Goal: Task Accomplishment & Management: Manage account settings

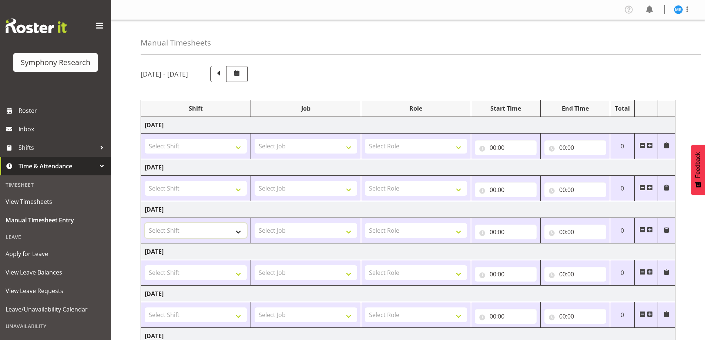
click at [240, 238] on select "Select Shift !!Project Briefing (Job to be assigned) !!Weekend Residential (Ros…" at bounding box center [196, 230] width 102 height 15
select select "67675"
click at [145, 223] on select "Select Shift !!Project Briefing (Job to be assigned) !!Weekend Residential (Ros…" at bounding box center [196, 230] width 102 height 15
click at [345, 229] on select "Select Job 550060 IF Admin 553492 World Poll Aus Wave 2 Main 2025 553493 World …" at bounding box center [306, 230] width 102 height 15
select select "7759"
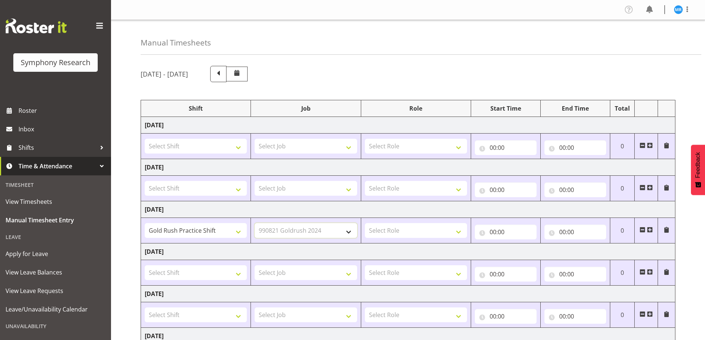
click at [255, 223] on select "Select Job 550060 IF Admin 553492 World Poll Aus Wave 2 Main 2025 553493 World …" at bounding box center [306, 230] width 102 height 15
click at [433, 232] on select "Select Role Briefing Interviewing" at bounding box center [416, 230] width 102 height 15
select select "47"
click at [365, 223] on select "Select Role Briefing Interviewing" at bounding box center [416, 230] width 102 height 15
click at [504, 231] on input "00:00" at bounding box center [506, 232] width 62 height 15
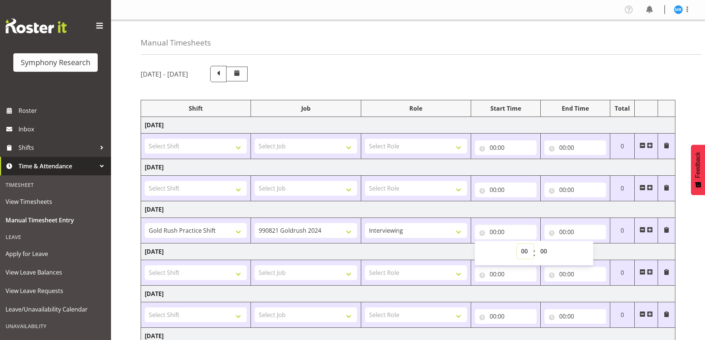
click at [522, 253] on select "00 01 02 03 04 05 06 07 08 09 10 11 12 13 14 15 16 17 18 19 20 21 22 23" at bounding box center [525, 251] width 17 height 15
select select "17"
click at [517, 244] on select "00 01 02 03 04 05 06 07 08 09 10 11 12 13 14 15 16 17 18 19 20 21 22 23" at bounding box center [525, 251] width 17 height 15
type input "17:00"
click at [563, 231] on input "00:00" at bounding box center [575, 232] width 62 height 15
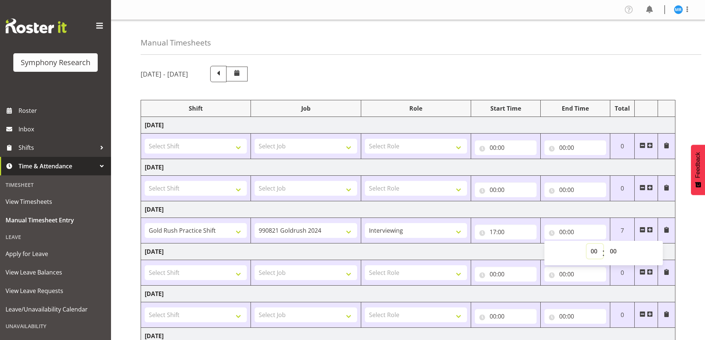
click at [594, 251] on select "00 01 02 03 04 05 06 07 08 09 10 11 12 13 14 15 16 17 18 19 20 21 22 23" at bounding box center [595, 251] width 17 height 15
select select "21"
click at [587, 244] on select "00 01 02 03 04 05 06 07 08 09 10 11 12 13 14 15 16 17 18 19 20 21 22 23" at bounding box center [595, 251] width 17 height 15
type input "21:00"
click at [689, 239] on div "August 18th - August 24th 2025 Shift Job Role Start Time End Time Total Monday …" at bounding box center [423, 256] width 564 height 393
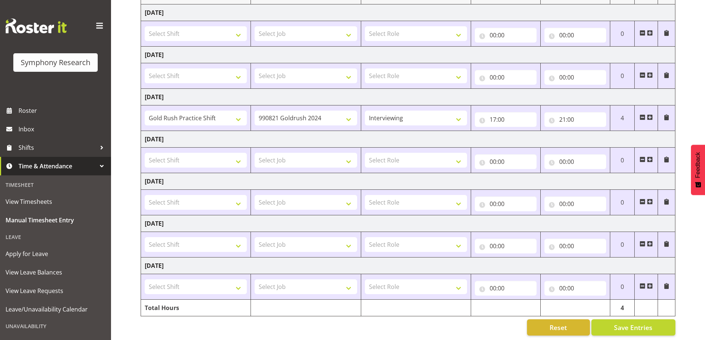
scroll to position [119, 0]
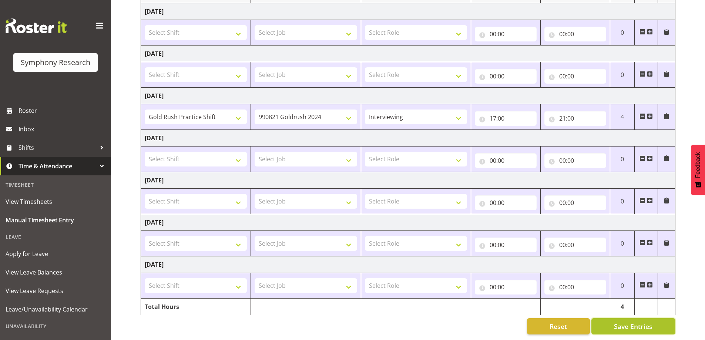
click at [632, 322] on span "Save Entries" at bounding box center [633, 327] width 38 height 10
click at [637, 322] on span "Save Entries" at bounding box center [633, 327] width 38 height 10
click at [632, 322] on span "Save Entries" at bounding box center [633, 327] width 38 height 10
click at [630, 322] on span "Save Entries" at bounding box center [633, 327] width 38 height 10
click at [630, 318] on div "Timesheet Entries Save" at bounding box center [648, 316] width 71 height 9
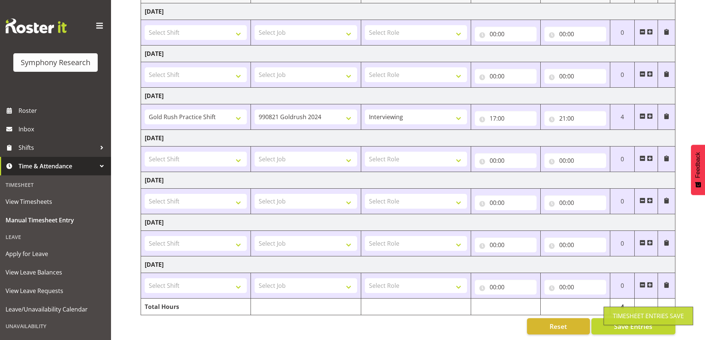
click at [381, 309] on td at bounding box center [416, 307] width 110 height 17
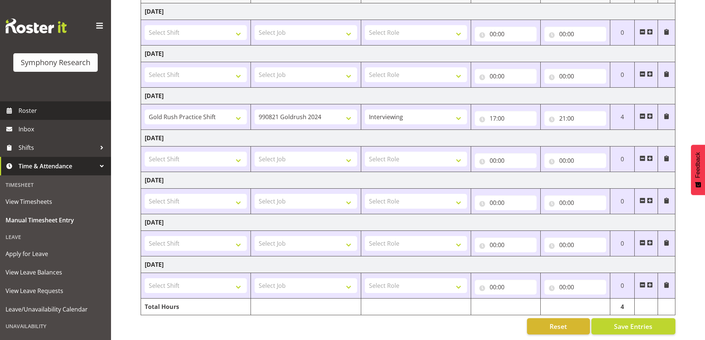
click at [35, 109] on span "Roster" at bounding box center [63, 110] width 89 height 11
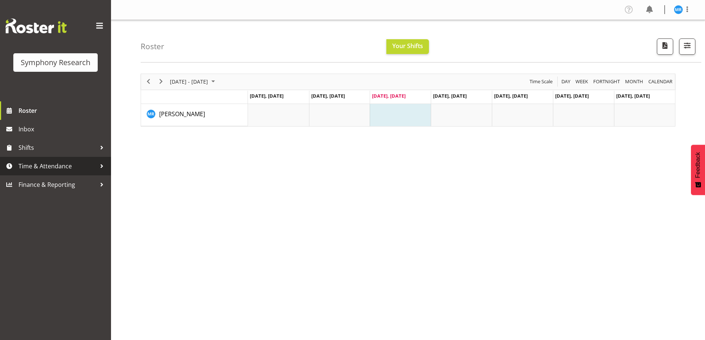
click at [46, 165] on span "Time & Attendance" at bounding box center [58, 166] width 78 height 11
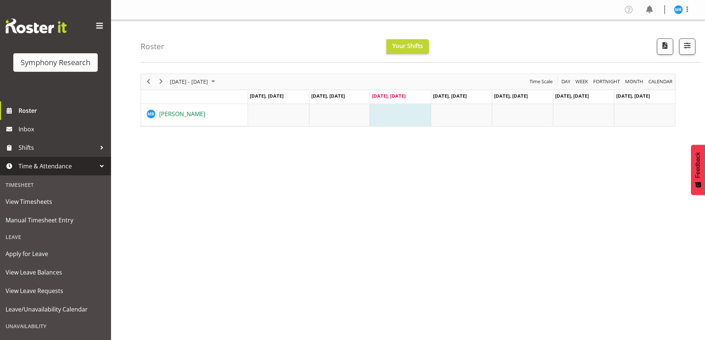
click at [185, 111] on span "[PERSON_NAME]" at bounding box center [182, 114] width 46 height 8
click at [687, 11] on span at bounding box center [687, 9] width 9 height 9
click at [658, 38] on link "Log Out" at bounding box center [656, 38] width 71 height 13
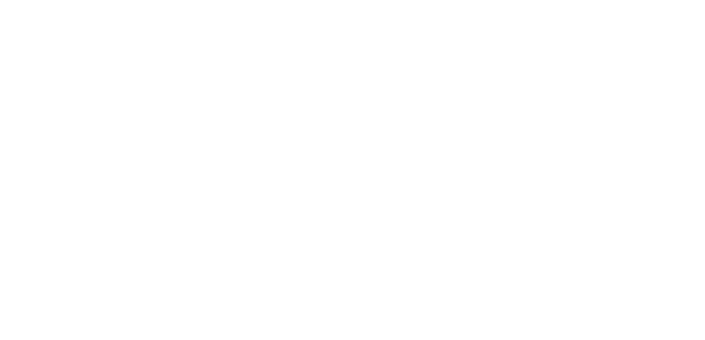
select select "TimelineWeek"
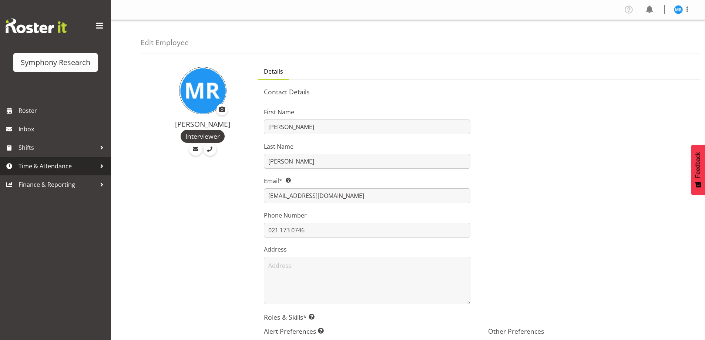
click at [59, 164] on span "Time & Attendance" at bounding box center [58, 166] width 78 height 11
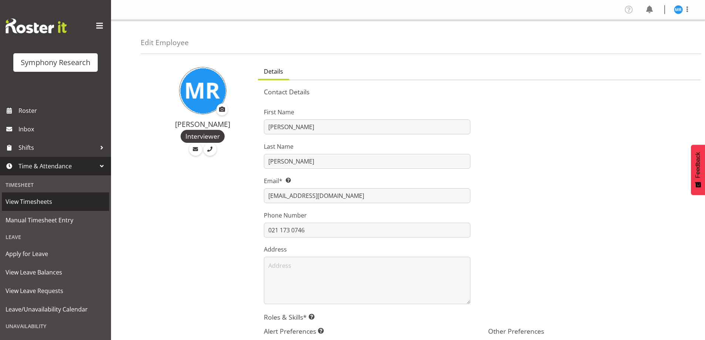
click at [33, 200] on span "View Timesheets" at bounding box center [56, 201] width 100 height 11
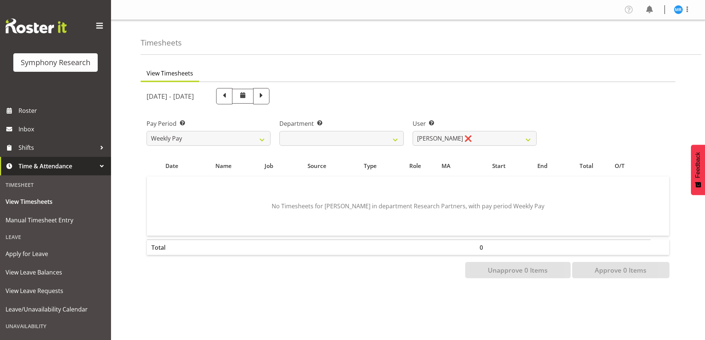
click at [266, 95] on span at bounding box center [262, 96] width 10 height 10
select select
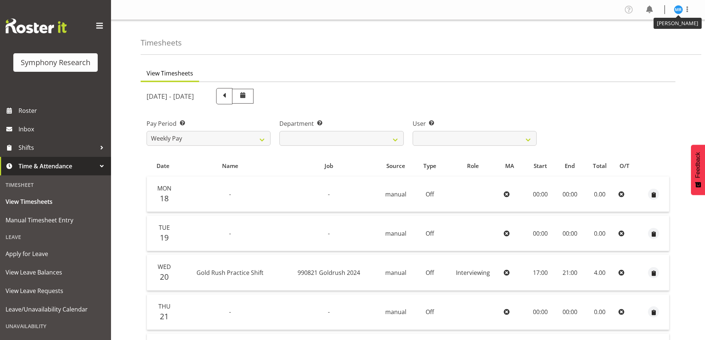
click at [679, 11] on img at bounding box center [678, 9] width 9 height 9
click at [660, 38] on link "Log Out" at bounding box center [656, 38] width 71 height 13
